Goal: Obtain resource: Download file/media

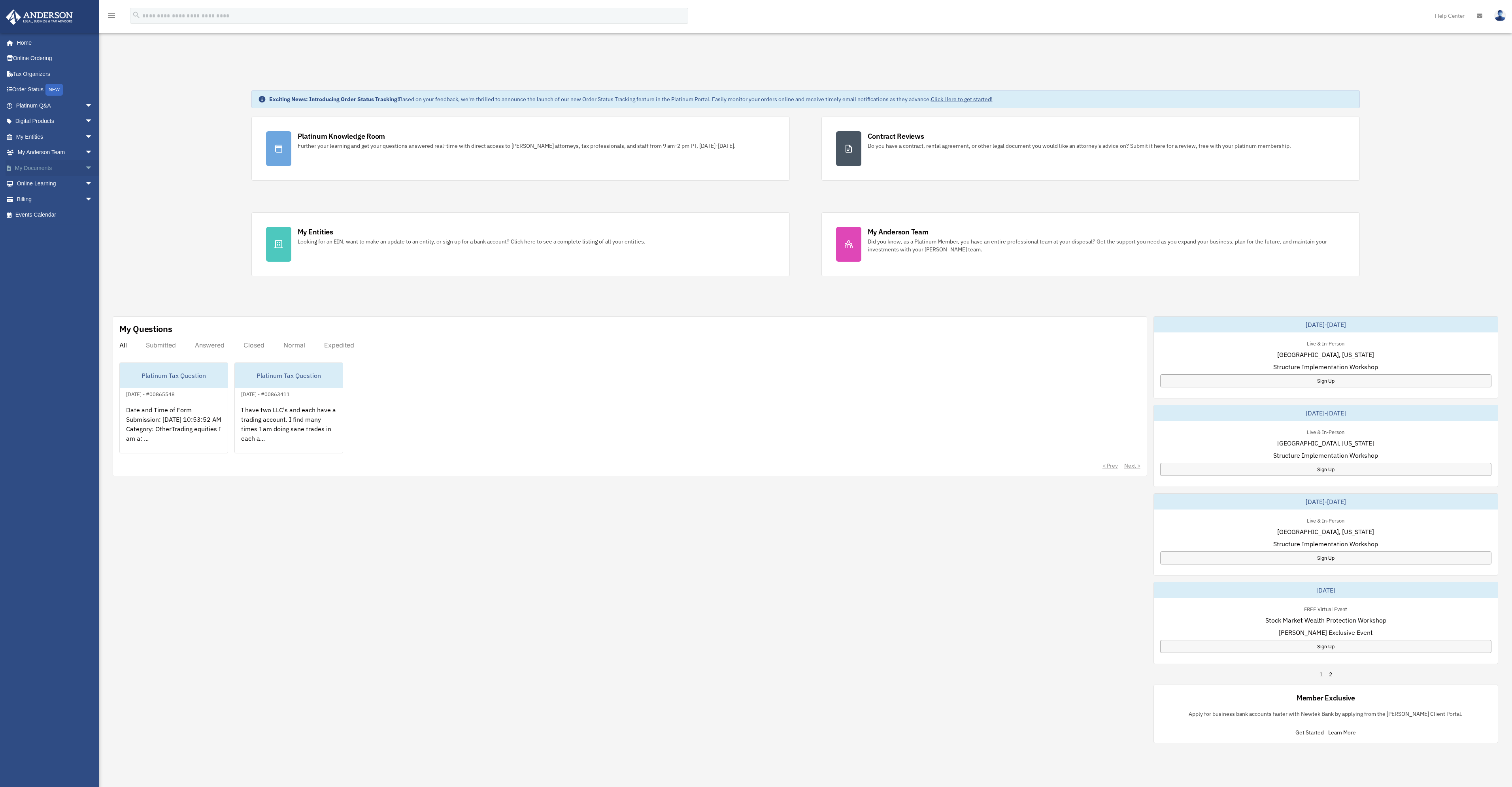
click at [44, 171] on link "My Documents arrow_drop_down" at bounding box center [55, 168] width 99 height 16
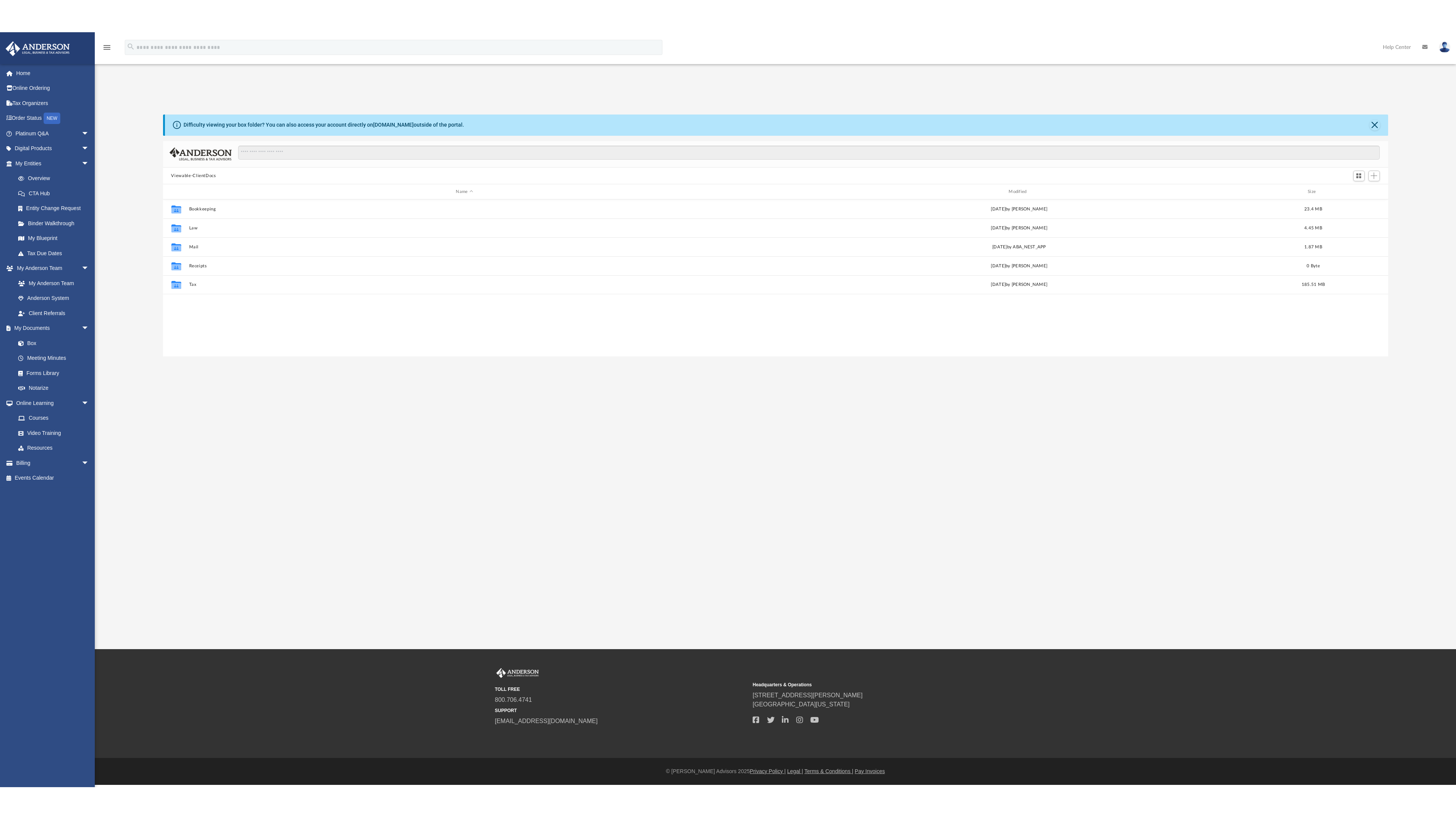
scroll to position [167, 1219]
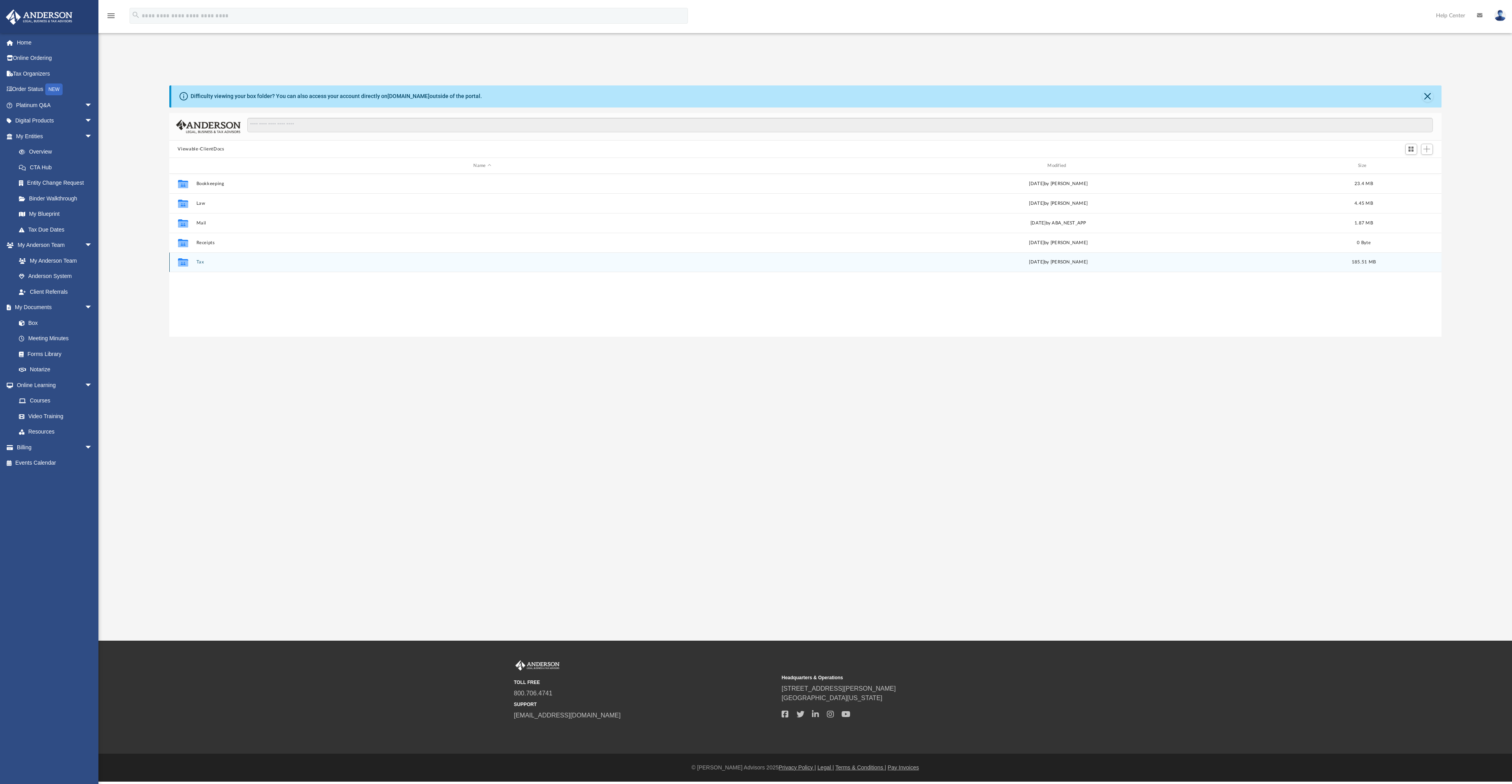
click at [178, 269] on div "Collaborated Folder Tax [DATE] by [PERSON_NAME] 185.51 MB" at bounding box center [805, 262] width 1272 height 20
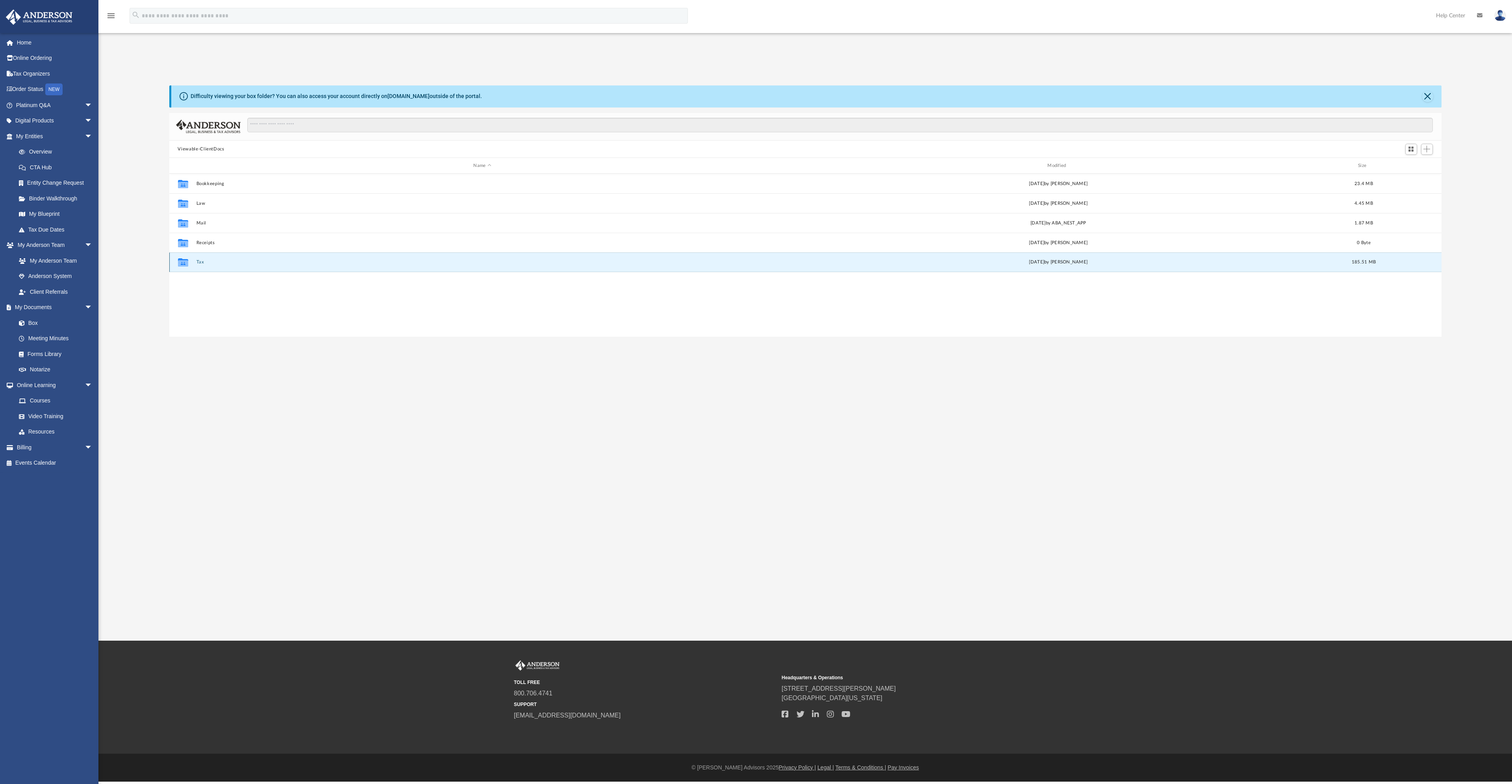
click at [198, 261] on button "Tax" at bounding box center [482, 262] width 572 height 5
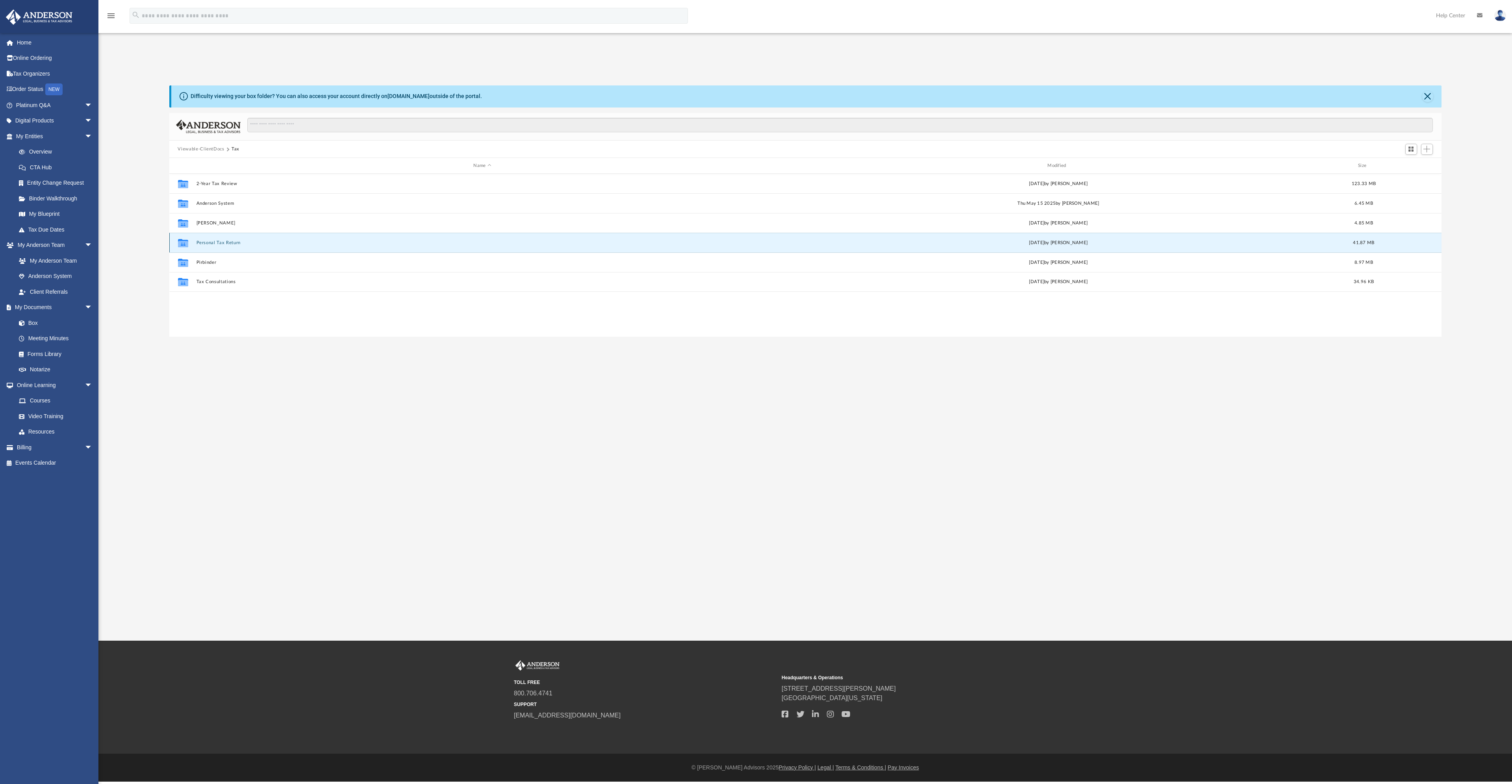
click at [208, 244] on button "Personal Tax Return" at bounding box center [482, 242] width 572 height 5
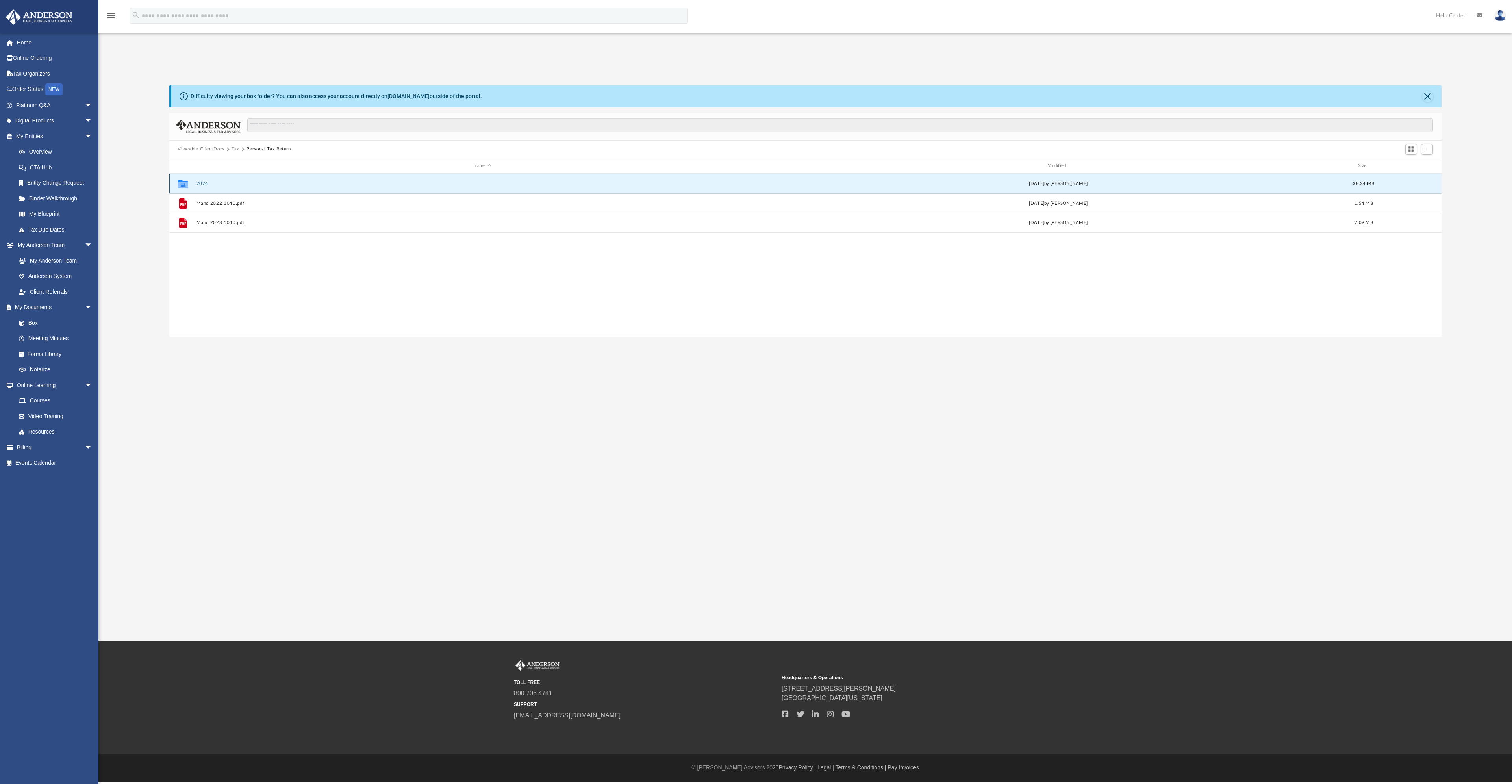
click at [203, 184] on button "2024" at bounding box center [482, 184] width 572 height 5
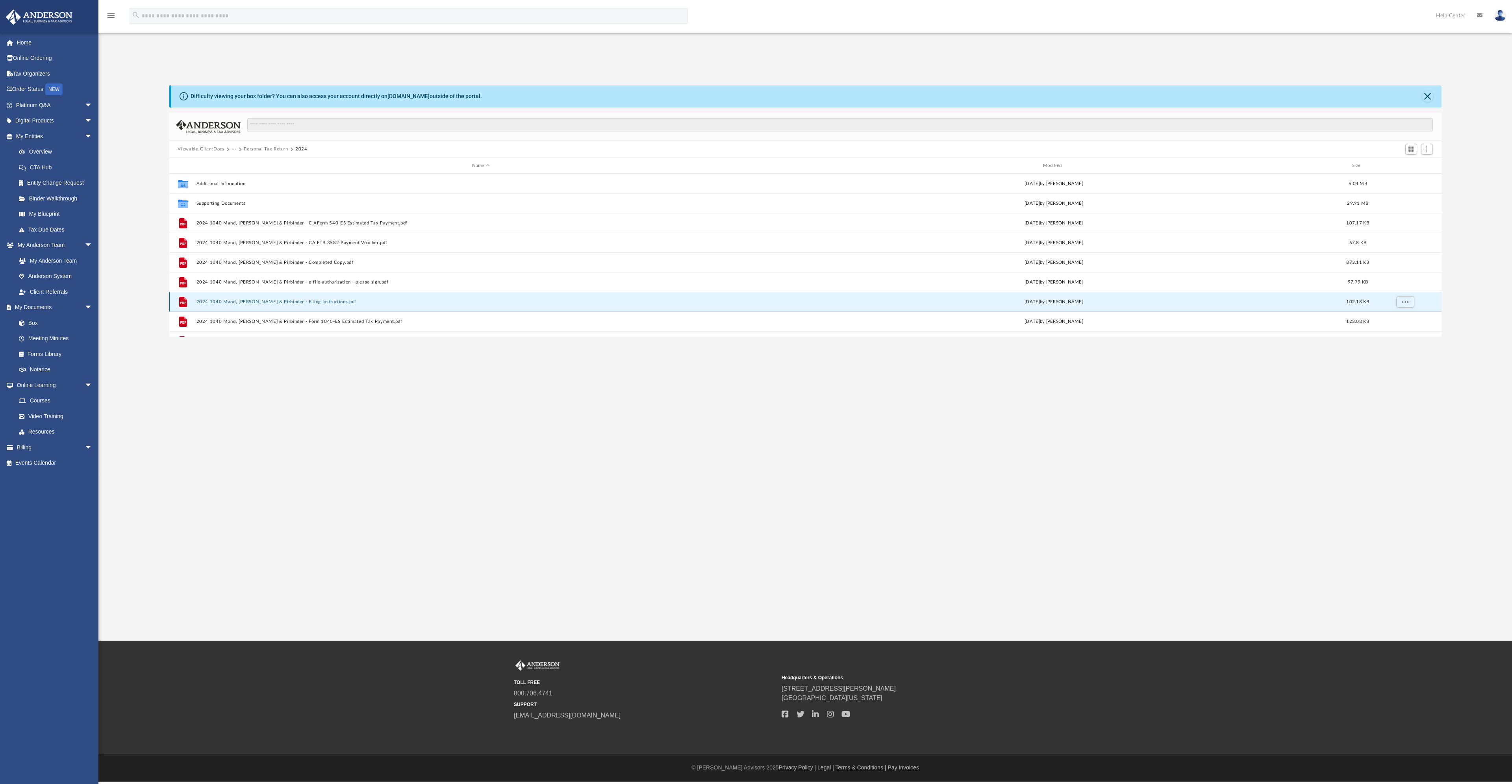
click at [298, 301] on button "2024 1040 Mand, [PERSON_NAME] & Pirbinder - Filing Instructions.pdf" at bounding box center [481, 302] width 569 height 5
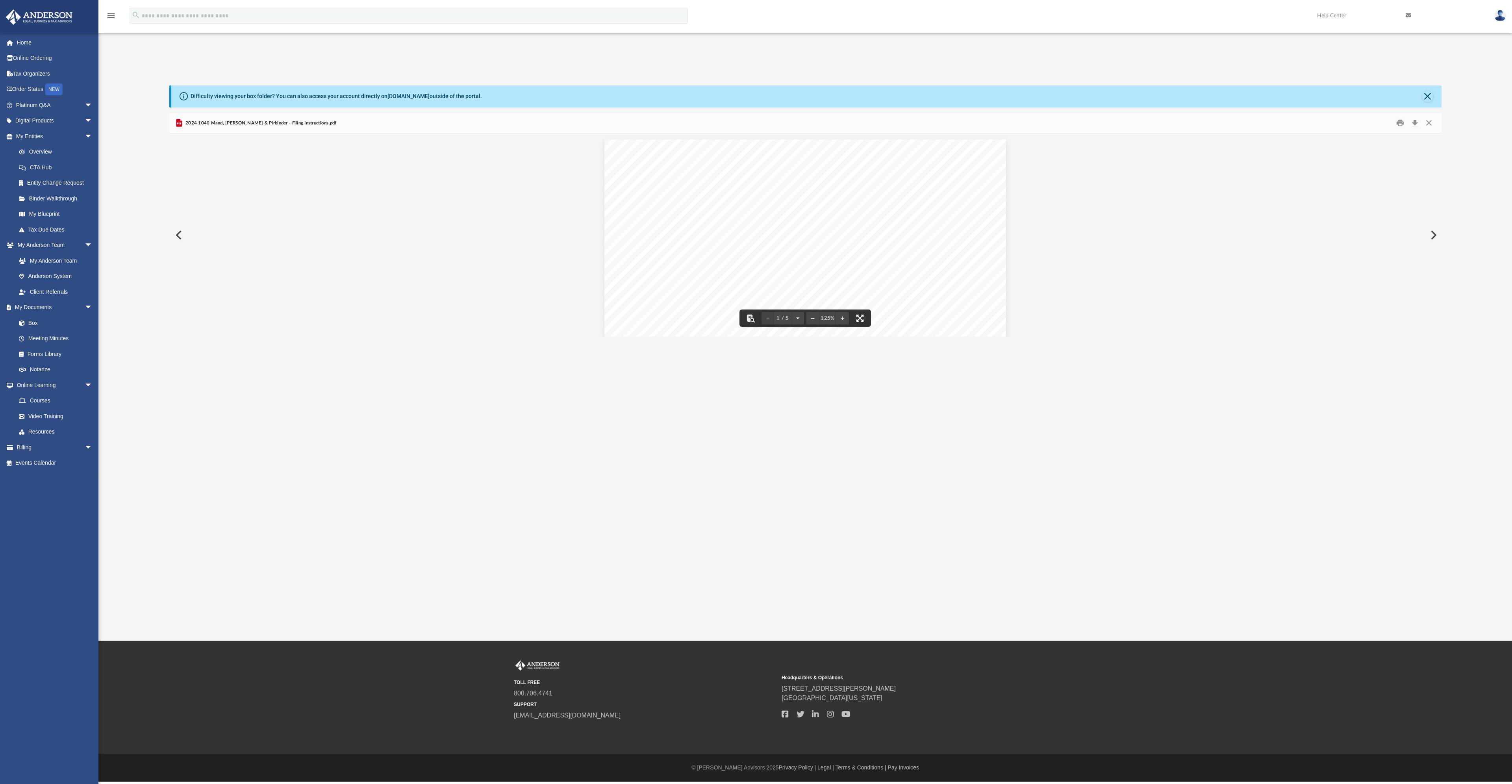
drag, startPoint x: 866, startPoint y: 315, endPoint x: 866, endPoint y: 362, distance: 47.0
click at [866, 315] on button "File preview" at bounding box center [860, 318] width 18 height 18
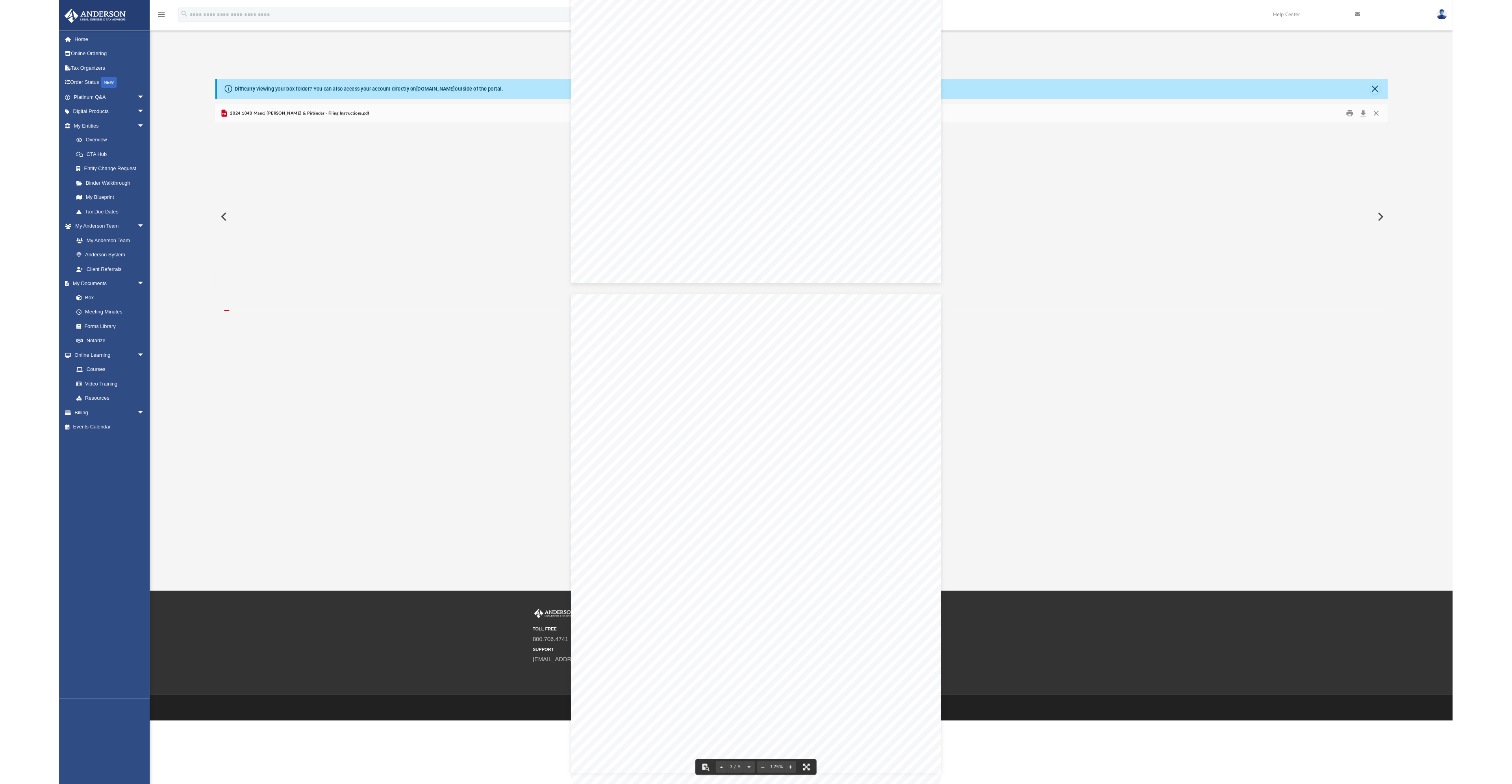
scroll to position [1063, 0]
